Goal: Task Accomplishment & Management: Manage account settings

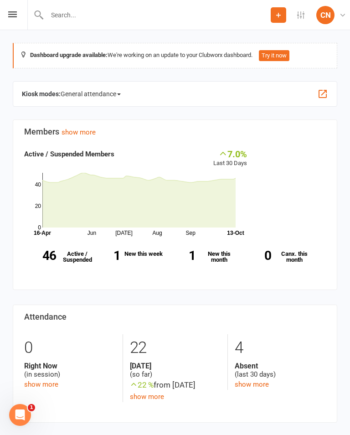
click at [14, 11] on icon at bounding box center [12, 14] width 9 height 6
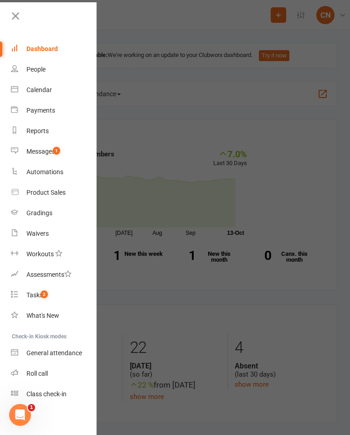
click at [52, 91] on link "Calendar" at bounding box center [54, 90] width 86 height 21
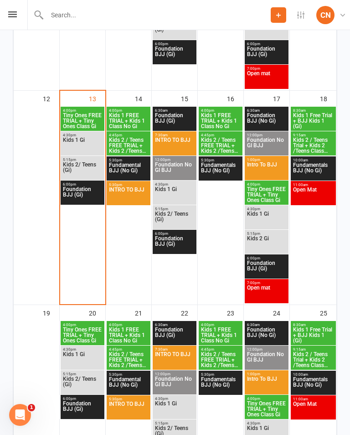
scroll to position [564, 0]
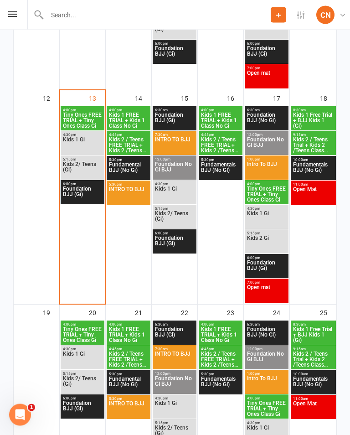
click at [132, 118] on span "Kids 1 FREE TRIAL + Kids 1 Class No Gi" at bounding box center [129, 121] width 40 height 16
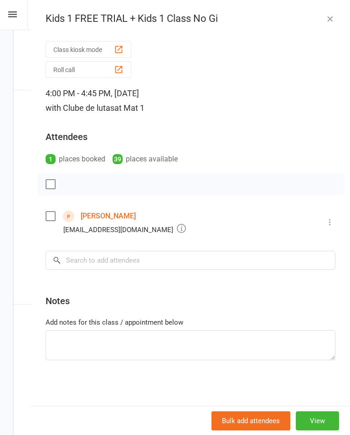
click at [126, 223] on div "[PERSON_NAME] [EMAIL_ADDRESS][DOMAIN_NAME]" at bounding box center [118, 222] width 144 height 26
click at [332, 223] on icon at bounding box center [330, 222] width 9 height 9
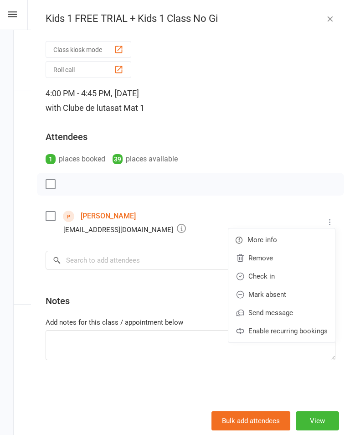
click at [113, 224] on link "[PERSON_NAME]" at bounding box center [108, 216] width 55 height 15
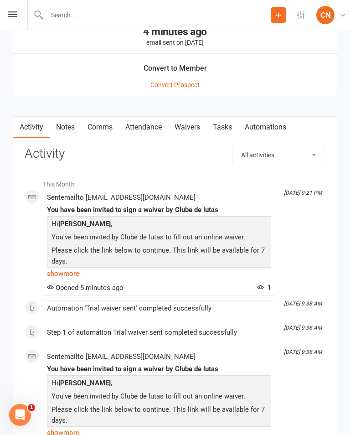
scroll to position [755, 0]
click at [197, 133] on link "Waivers" at bounding box center [187, 127] width 38 height 21
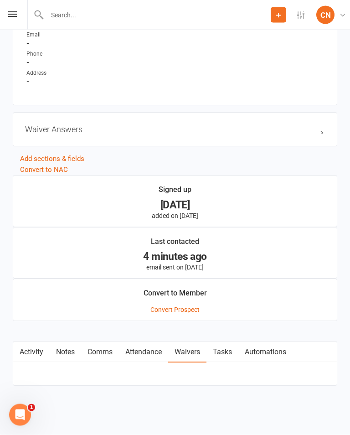
scroll to position [517, 0]
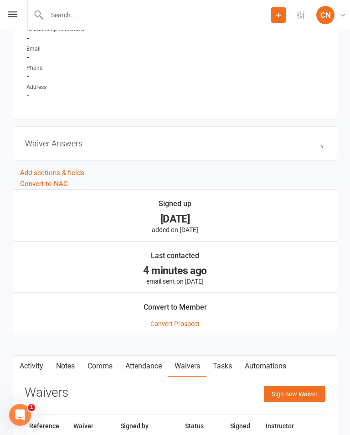
click at [308, 391] on button "Sign new Waiver" at bounding box center [295, 394] width 62 height 16
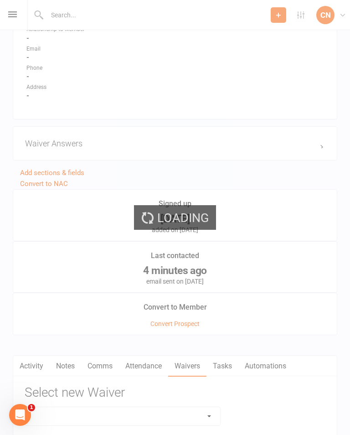
scroll to position [669, 0]
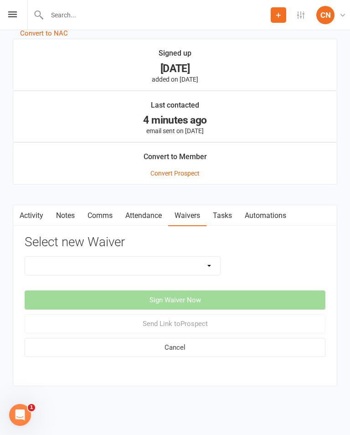
click at [182, 257] on select "Change Payment Details Membership CDL Trial Waiver" at bounding box center [122, 266] width 195 height 18
select select "12747"
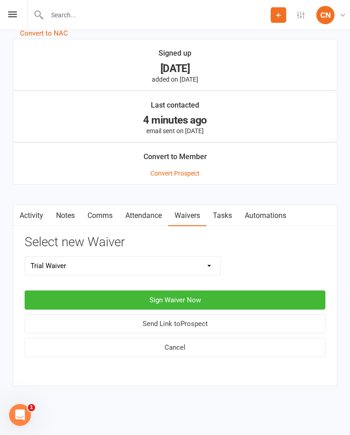
click at [270, 299] on button "Sign Waiver Now" at bounding box center [175, 300] width 301 height 19
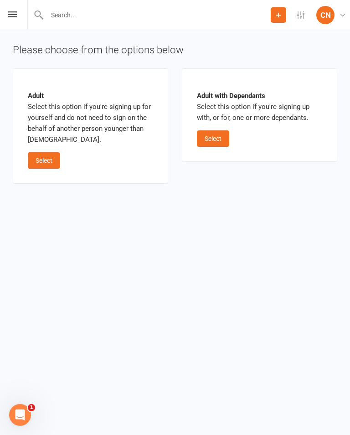
click at [227, 136] on button "Select" at bounding box center [213, 138] width 32 height 16
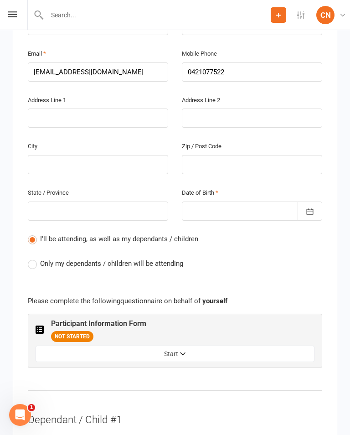
scroll to position [285, 0]
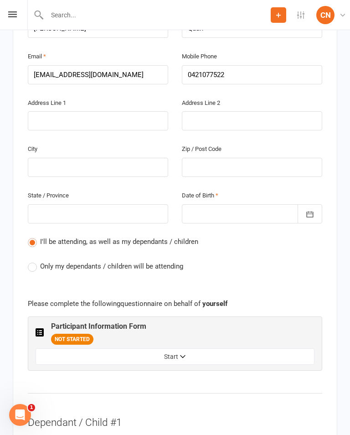
click at [28, 261] on label "Only my dependants / children will be attending" at bounding box center [106, 266] width 156 height 11
click at [28, 261] on input "Only my dependants / children will be attending" at bounding box center [31, 261] width 6 height 0
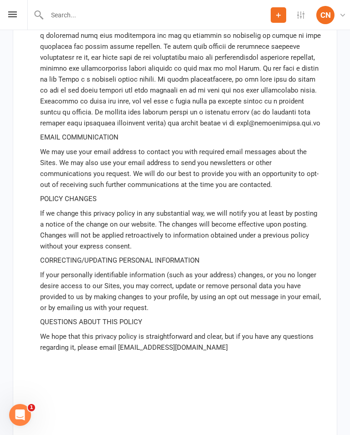
scroll to position [3652, 0]
